Goal: Task Accomplishment & Management: Use online tool/utility

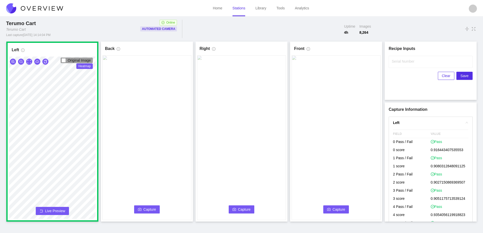
click at [152, 207] on button "Capture" at bounding box center [147, 209] width 26 height 8
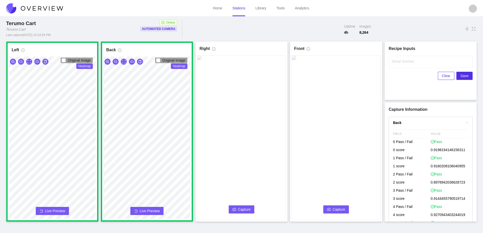
click at [237, 207] on button "Capture" at bounding box center [242, 209] width 26 height 8
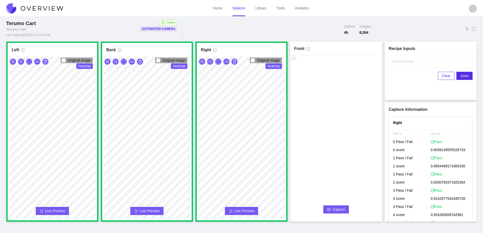
click at [336, 207] on span "Capture" at bounding box center [338, 210] width 13 height 6
click at [402, 64] on input "Serial Number" at bounding box center [430, 62] width 84 height 12
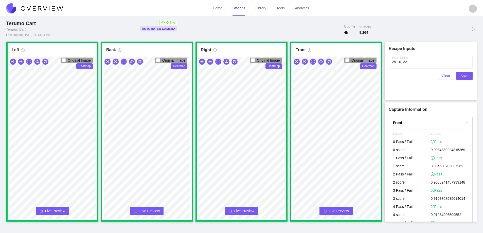
type input "25-10122"
click at [462, 75] on span "Save" at bounding box center [464, 76] width 8 height 6
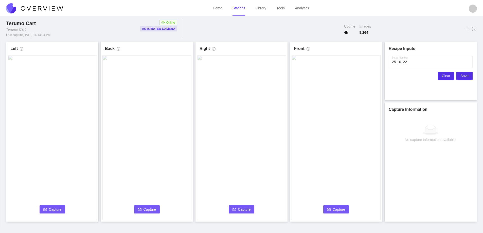
click at [443, 74] on button "Clear" at bounding box center [446, 76] width 16 height 8
click at [46, 207] on button "Capture" at bounding box center [53, 209] width 26 height 8
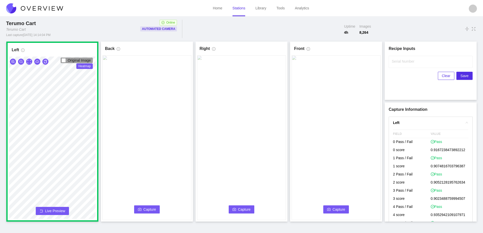
click at [147, 208] on span "Capture" at bounding box center [149, 210] width 13 height 6
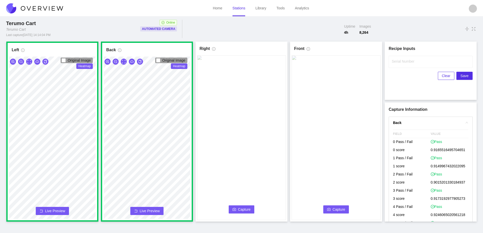
click at [238, 205] on button "Capture" at bounding box center [242, 209] width 26 height 8
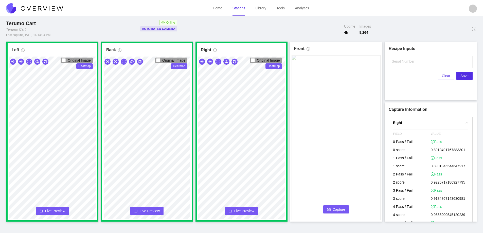
click at [334, 208] on span "Capture" at bounding box center [338, 210] width 13 height 6
click at [398, 62] on label "Serial Number" at bounding box center [402, 61] width 23 height 5
click at [398, 62] on input "Serial Number" at bounding box center [430, 62] width 84 height 12
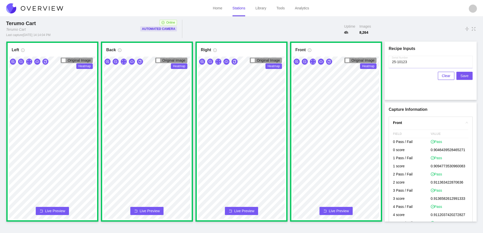
type input "25-10123"
click at [465, 75] on span "Save" at bounding box center [464, 76] width 8 height 6
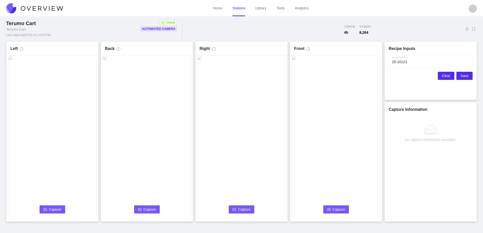
click at [445, 74] on span "Clear" at bounding box center [446, 76] width 8 height 6
click at [53, 211] on span "Capture" at bounding box center [55, 210] width 13 height 6
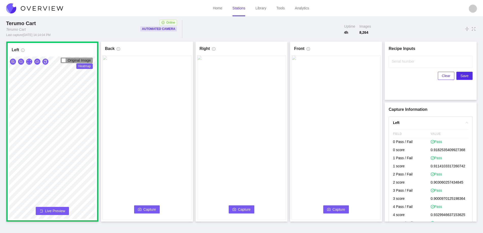
click at [144, 207] on span "Capture" at bounding box center [149, 210] width 13 height 6
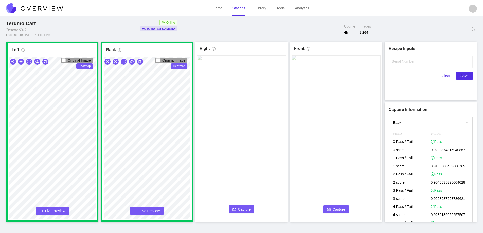
click at [244, 208] on span "Capture" at bounding box center [244, 210] width 13 height 6
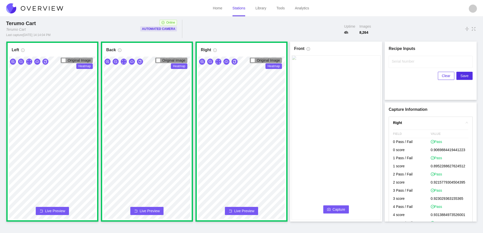
click at [335, 204] on video at bounding box center [335, 137] width 89 height 165
click at [340, 210] on span "Capture" at bounding box center [338, 210] width 13 height 6
click at [397, 62] on label "Serial Number" at bounding box center [402, 61] width 23 height 5
click at [397, 62] on input "Serial Number" at bounding box center [430, 62] width 84 height 12
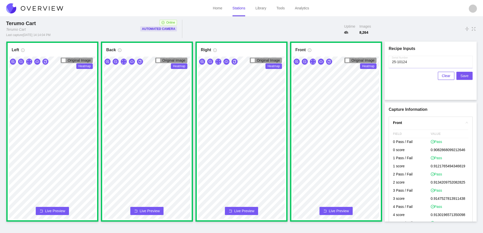
type input "25-10124"
click at [469, 74] on button "Save" at bounding box center [464, 76] width 16 height 8
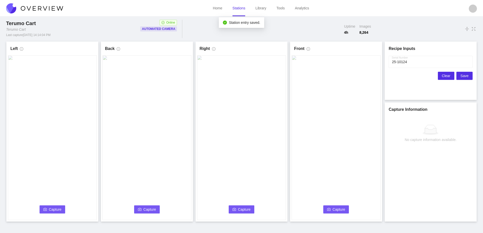
click at [448, 76] on span "Clear" at bounding box center [446, 76] width 8 height 6
click at [54, 206] on button "Capture" at bounding box center [53, 209] width 26 height 8
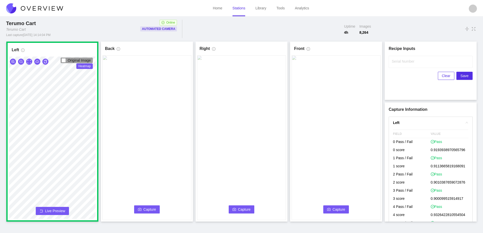
click at [149, 208] on span "Capture" at bounding box center [149, 210] width 13 height 6
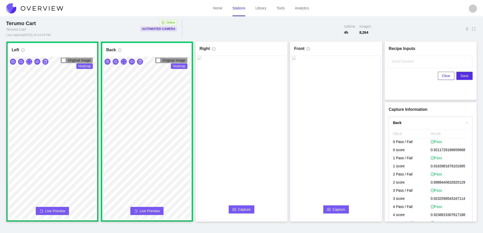
click at [237, 205] on button "Capture" at bounding box center [242, 209] width 26 height 8
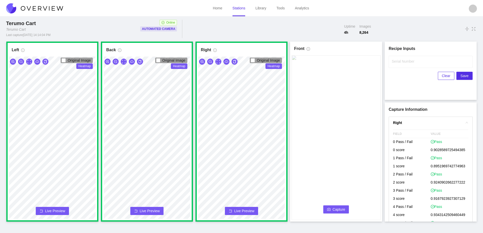
click at [325, 207] on button "Capture" at bounding box center [336, 209] width 26 height 8
click at [392, 61] on label "Serial Number" at bounding box center [402, 61] width 23 height 5
click at [392, 61] on input "Serial Number" at bounding box center [430, 62] width 84 height 12
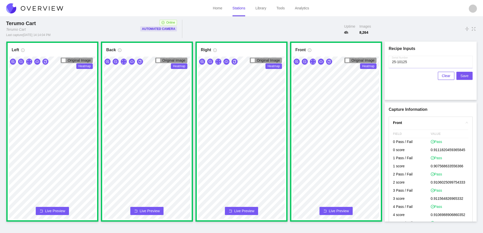
type input "25-10125"
click at [463, 77] on span "Save" at bounding box center [464, 76] width 8 height 6
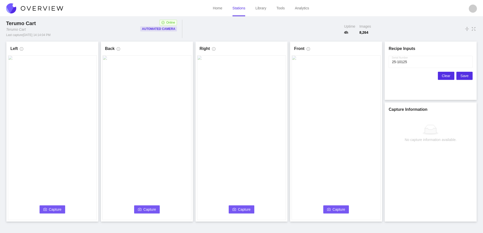
click at [448, 75] on span "Clear" at bounding box center [446, 76] width 8 height 6
click at [49, 207] on span "Capture" at bounding box center [55, 210] width 13 height 6
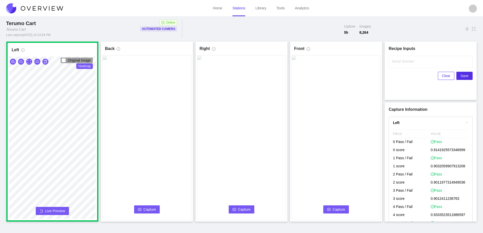
drag, startPoint x: 144, startPoint y: 204, endPoint x: 146, endPoint y: 206, distance: 3.1
click at [146, 206] on div "Capture Connecting... Please wait for the camera to connect..." at bounding box center [146, 137] width 89 height 165
click at [150, 210] on span "Capture" at bounding box center [149, 210] width 13 height 6
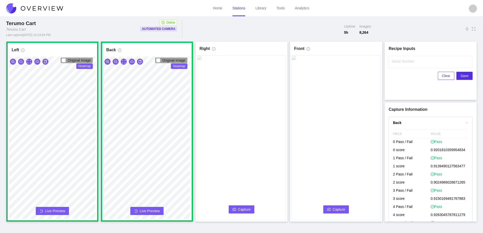
click at [238, 208] on span "Capture" at bounding box center [244, 210] width 13 height 6
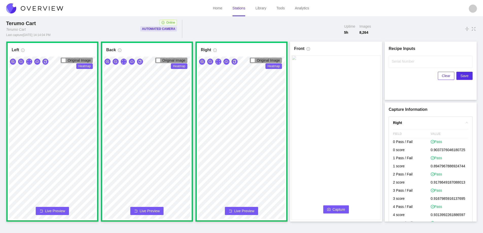
click at [338, 206] on button "Capture" at bounding box center [336, 209] width 26 height 8
click at [397, 64] on input "Serial Number" at bounding box center [430, 62] width 84 height 12
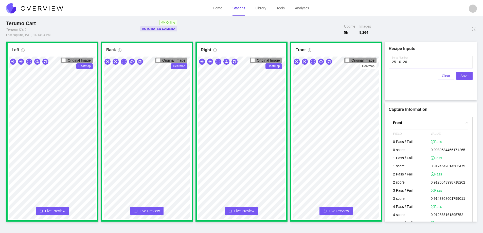
type input "25-10126"
click at [464, 76] on span "Save" at bounding box center [464, 76] width 8 height 6
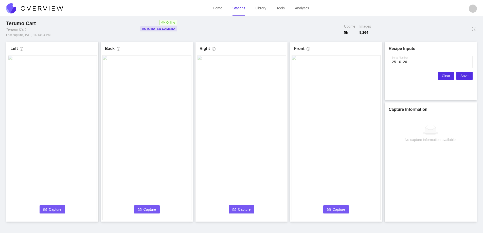
click at [444, 74] on span "Clear" at bounding box center [446, 76] width 8 height 6
click at [49, 208] on span "Capture" at bounding box center [55, 210] width 13 height 6
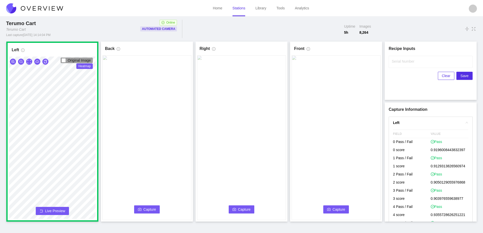
click at [147, 209] on span "Capture" at bounding box center [149, 210] width 13 height 6
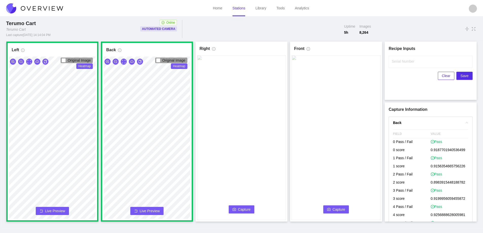
click at [236, 208] on icon "camera" at bounding box center [234, 210] width 4 height 4
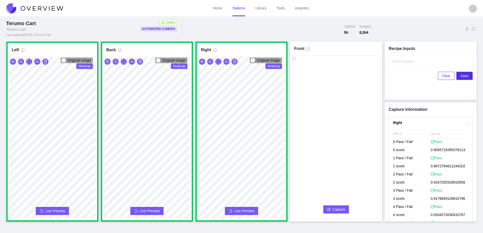
click at [336, 209] on span "Capture" at bounding box center [338, 210] width 13 height 6
click at [400, 63] on label "Serial Number" at bounding box center [402, 61] width 23 height 5
click at [400, 63] on input "Serial Number" at bounding box center [430, 62] width 84 height 12
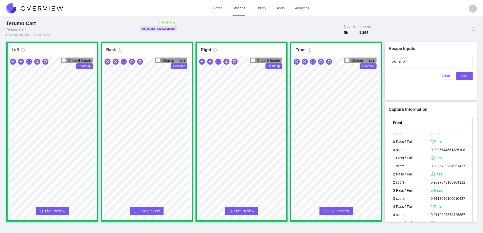
type input "25-10127"
click at [465, 74] on span "Save" at bounding box center [464, 76] width 8 height 6
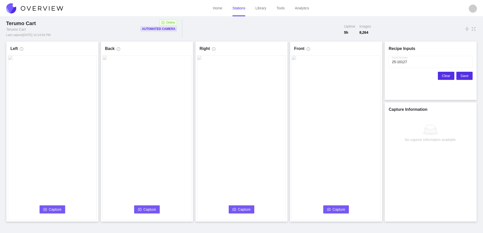
click at [448, 74] on span "Clear" at bounding box center [446, 76] width 8 height 6
click at [60, 207] on span "Capture" at bounding box center [55, 210] width 13 height 6
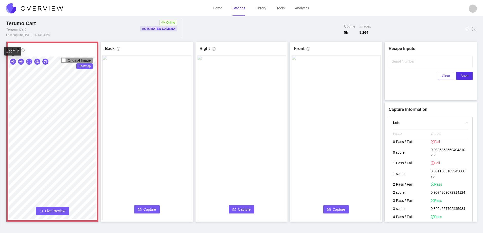
click at [11, 60] on button "button" at bounding box center [13, 62] width 6 height 6
click at [51, 211] on span "Live Preview" at bounding box center [55, 210] width 20 height 5
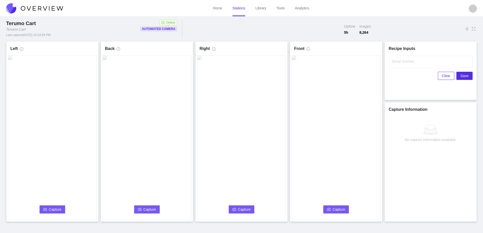
click at [53, 207] on span "Capture" at bounding box center [55, 210] width 13 height 6
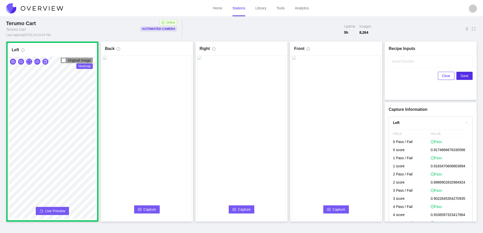
click at [143, 208] on button "Capture" at bounding box center [147, 209] width 26 height 8
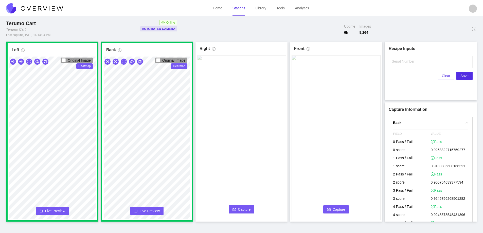
click at [248, 210] on span "Capture" at bounding box center [244, 210] width 13 height 6
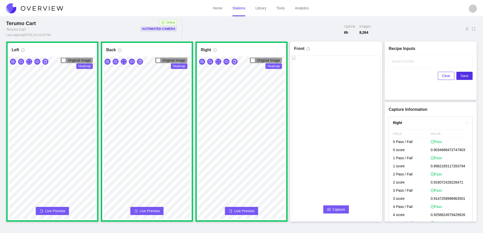
click at [341, 207] on span "Capture" at bounding box center [338, 210] width 13 height 6
click at [415, 64] on input "Serial Number" at bounding box center [430, 62] width 84 height 12
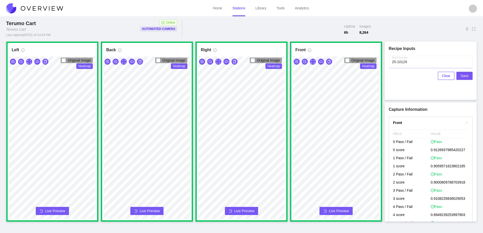
type input "25-10129"
click at [462, 74] on span "Save" at bounding box center [464, 76] width 8 height 6
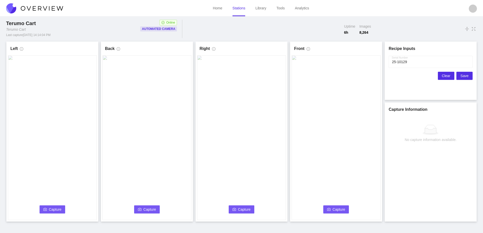
click at [448, 75] on span "Clear" at bounding box center [446, 76] width 8 height 6
click at [57, 208] on span "Capture" at bounding box center [55, 210] width 13 height 6
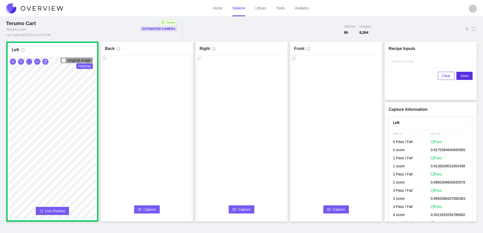
click at [157, 210] on button "Capture" at bounding box center [147, 209] width 26 height 8
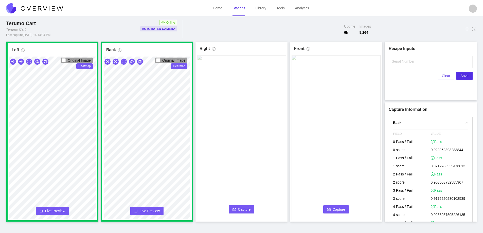
click at [236, 208] on button "Capture" at bounding box center [242, 209] width 26 height 8
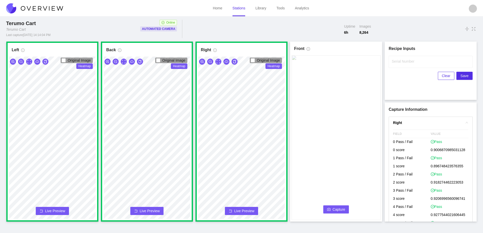
click at [335, 204] on video at bounding box center [335, 137] width 89 height 165
click at [337, 209] on span "Capture" at bounding box center [338, 210] width 13 height 6
click at [396, 64] on input "Serial Number" at bounding box center [430, 62] width 84 height 12
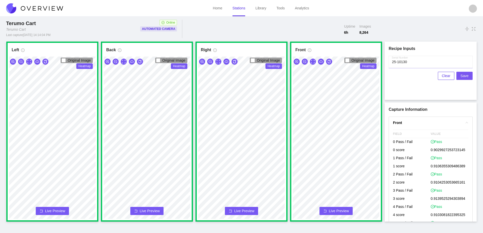
type input "25-10130"
click at [464, 77] on span "Save" at bounding box center [464, 76] width 8 height 6
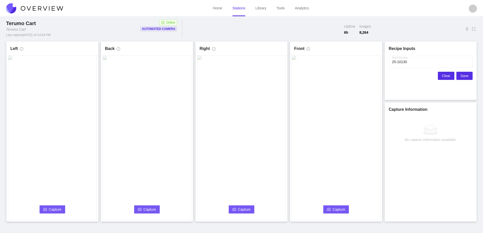
click at [442, 76] on button "Clear" at bounding box center [446, 76] width 16 height 8
click at [55, 208] on span "Capture" at bounding box center [55, 210] width 13 height 6
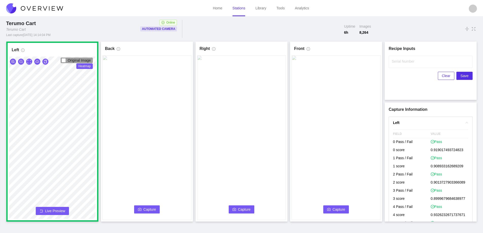
click at [143, 209] on button "Capture" at bounding box center [147, 209] width 26 height 8
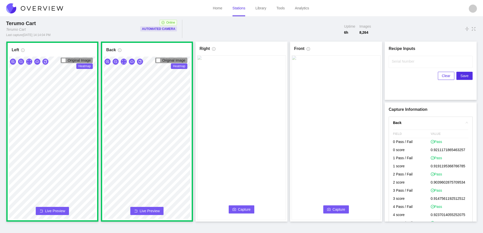
click at [240, 208] on span "Capture" at bounding box center [244, 210] width 13 height 6
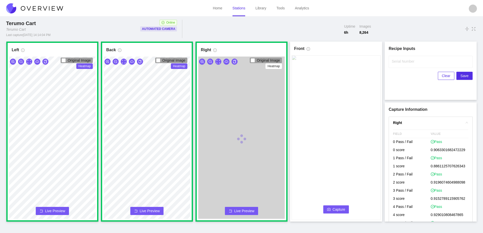
drag, startPoint x: 334, startPoint y: 205, endPoint x: 340, endPoint y: 204, distance: 5.9
click at [335, 206] on div "Capture Connecting... Please wait for the camera to connect..." at bounding box center [335, 137] width 89 height 165
click at [342, 209] on span "Capture" at bounding box center [338, 210] width 13 height 6
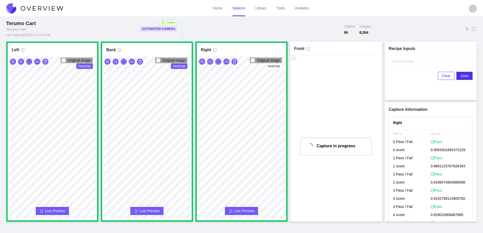
click at [398, 62] on label "Serial Number" at bounding box center [402, 61] width 23 height 5
click at [398, 62] on input "Serial Number" at bounding box center [430, 62] width 84 height 12
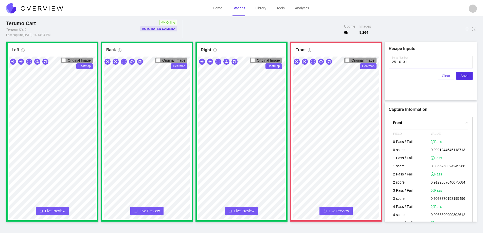
type input "25-10131"
click at [336, 211] on span "Live Preview" at bounding box center [339, 210] width 20 height 5
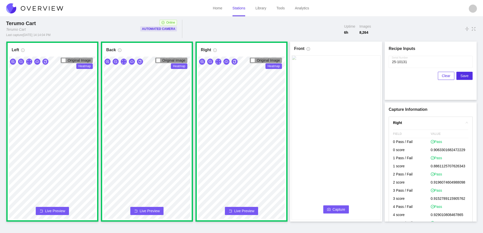
click at [336, 210] on span "Capture" at bounding box center [338, 210] width 13 height 6
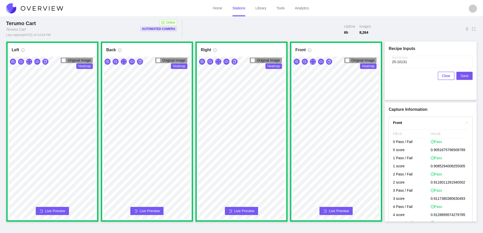
click at [464, 74] on span "Save" at bounding box center [464, 76] width 8 height 6
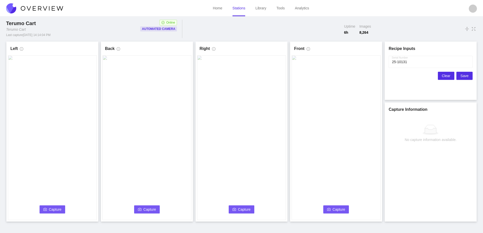
click at [448, 75] on span "Clear" at bounding box center [446, 76] width 8 height 6
click at [49, 207] on span "Capture" at bounding box center [55, 210] width 13 height 6
